Goal: Find contact information: Find contact information

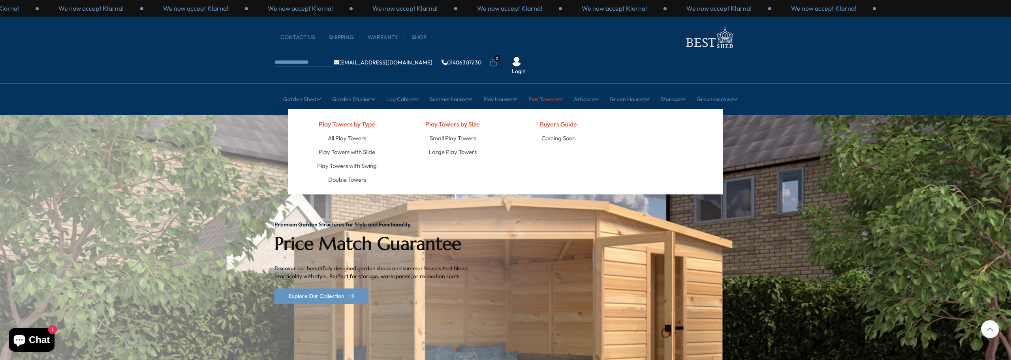
click at [544, 89] on link "Play Towers" at bounding box center [546, 99] width 34 height 20
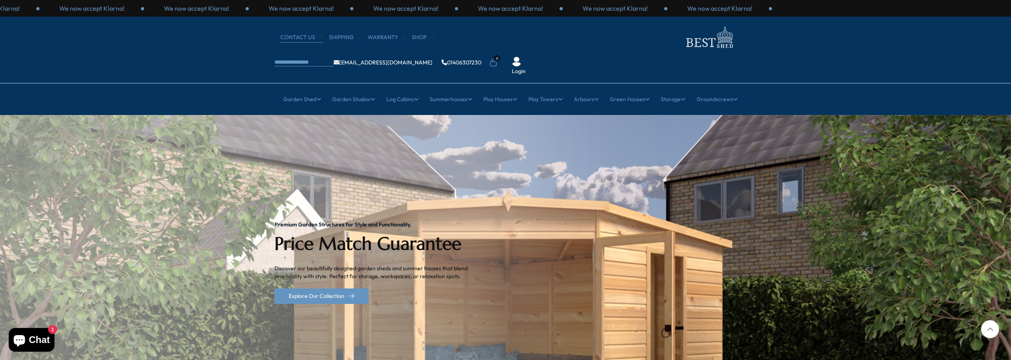
click at [300, 37] on link "CONTACT US" at bounding box center [302, 38] width 43 height 8
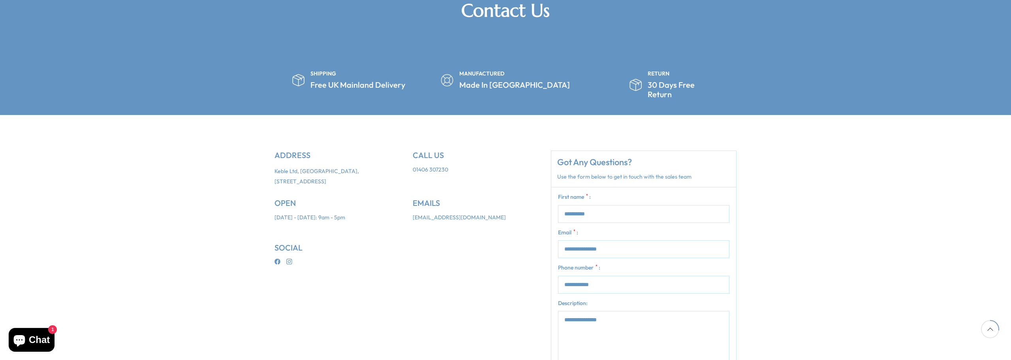
scroll to position [158, 0]
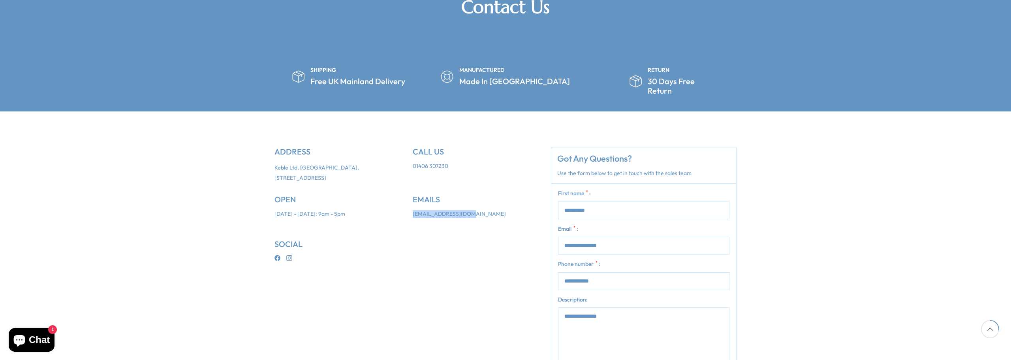
drag, startPoint x: 473, startPoint y: 188, endPoint x: 412, endPoint y: 190, distance: 61.7
click at [412, 195] on ul "EMAILS [EMAIL_ADDRESS][DOMAIN_NAME]" at bounding box center [476, 217] width 138 height 45
copy link "[EMAIL_ADDRESS][DOMAIN_NAME]"
